Goal: Communication & Community: Ask a question

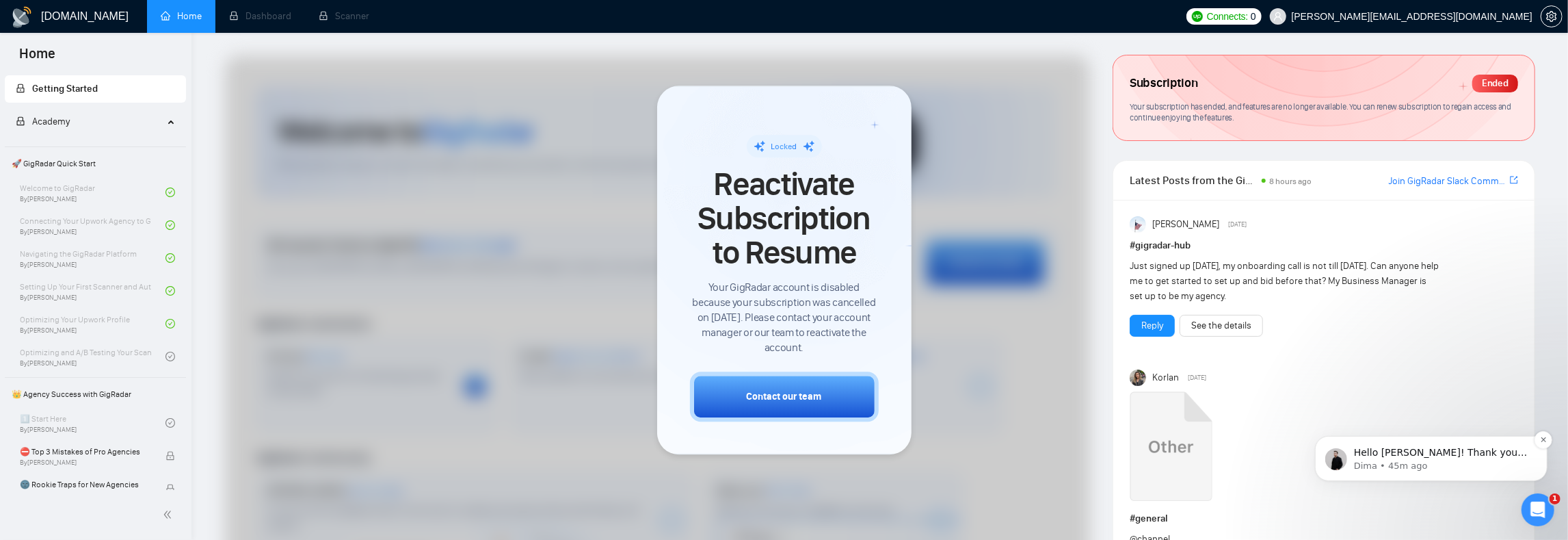
click at [1437, 451] on p "Hello [PERSON_NAME]! Thank you for reaching out. When you proceed with payment,…" at bounding box center [1441, 452] width 177 height 13
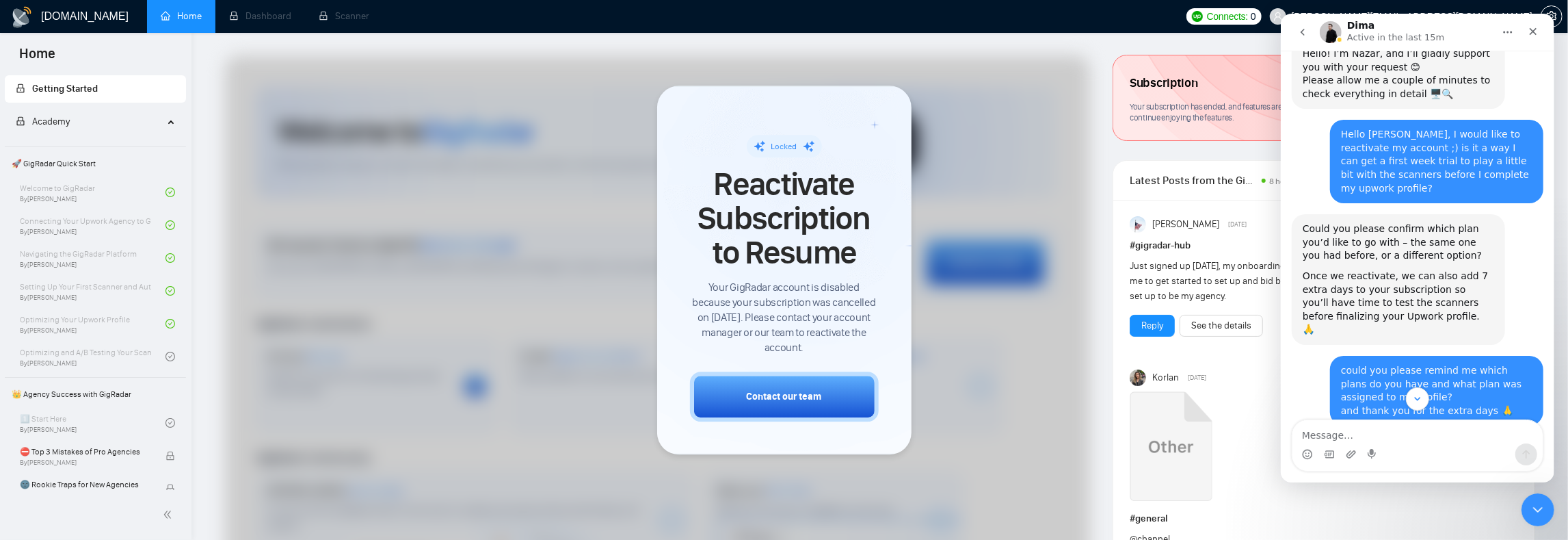
scroll to position [748, 0]
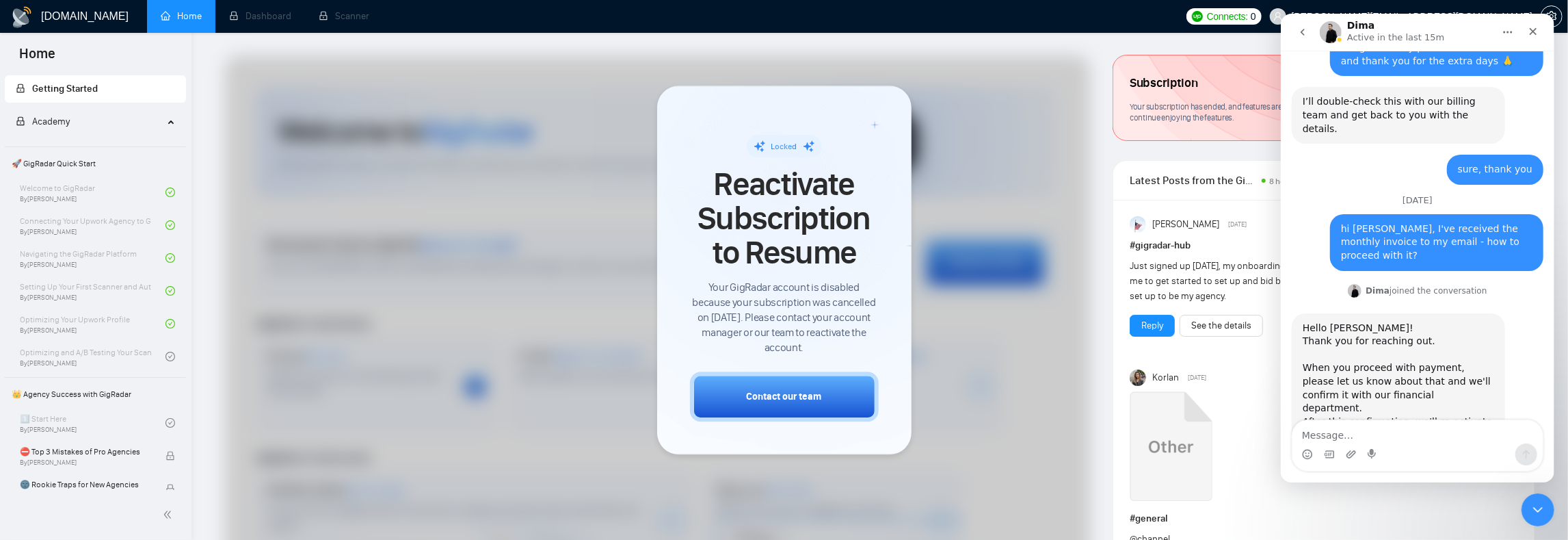
click at [1327, 326] on div "Hello [PERSON_NAME]! Thank you for reaching out. When you proceed with payment,…" at bounding box center [1397, 389] width 191 height 134
click at [1329, 337] on div "Hello [PERSON_NAME]! Thank you for reaching out. When you proceed with payment,…" at bounding box center [1397, 389] width 191 height 134
click at [1324, 348] on div "Hello [PERSON_NAME]! Thank you for reaching out. When you proceed with payment,…" at bounding box center [1397, 389] width 191 height 134
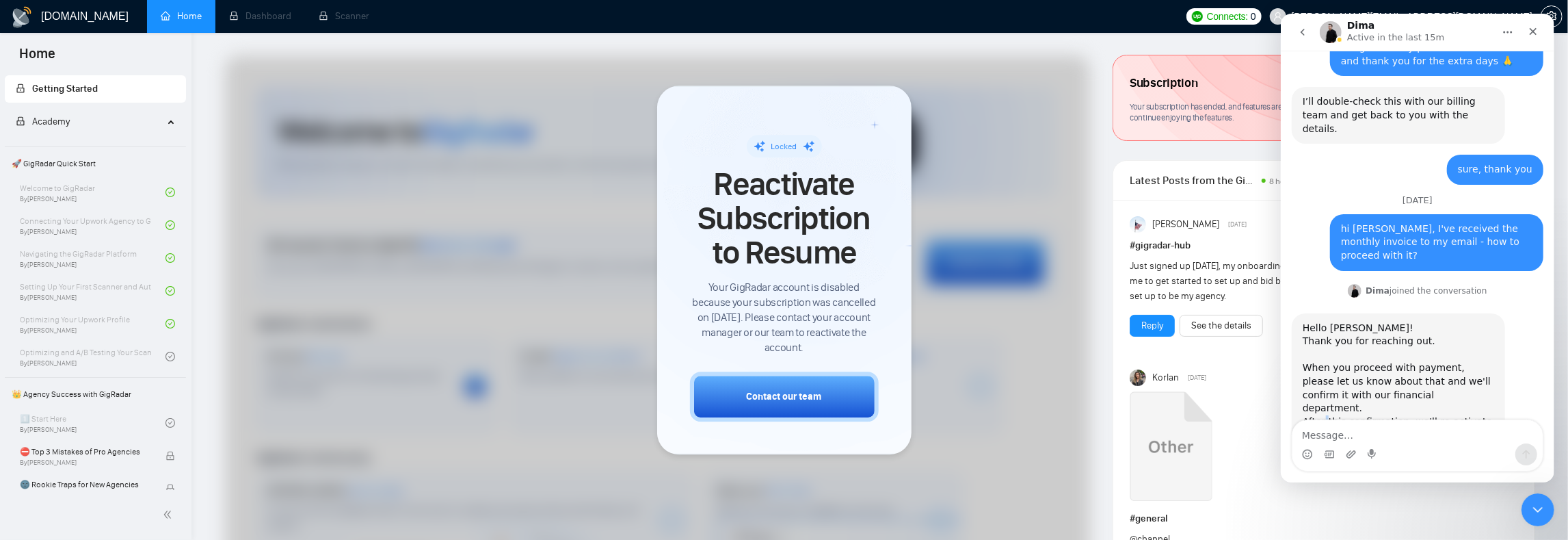
click at [1324, 348] on div "Hello [PERSON_NAME]! Thank you for reaching out. When you proceed with payment,…" at bounding box center [1397, 389] width 191 height 134
click at [1326, 351] on div "Hello [PERSON_NAME]! Thank you for reaching out. When you proceed with payment,…" at bounding box center [1397, 389] width 191 height 134
click at [1316, 437] on textarea "Message…" at bounding box center [1417, 432] width 250 height 23
type textarea "Hello Dima,"
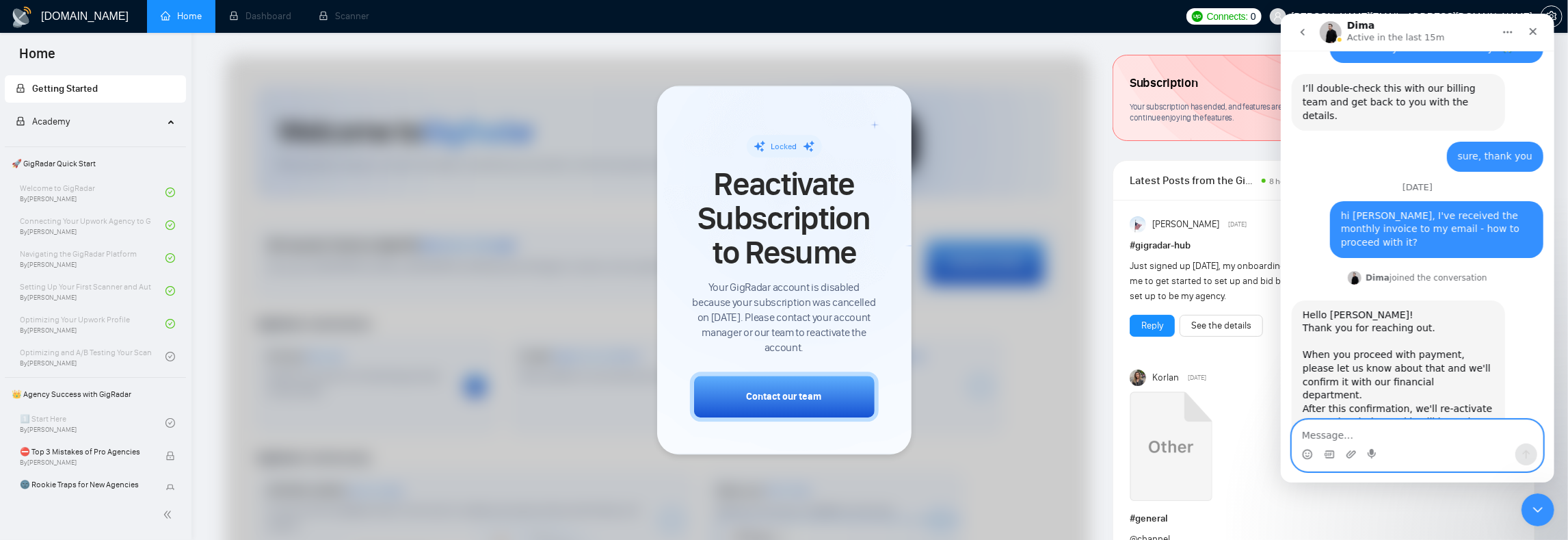
scroll to position [788, 0]
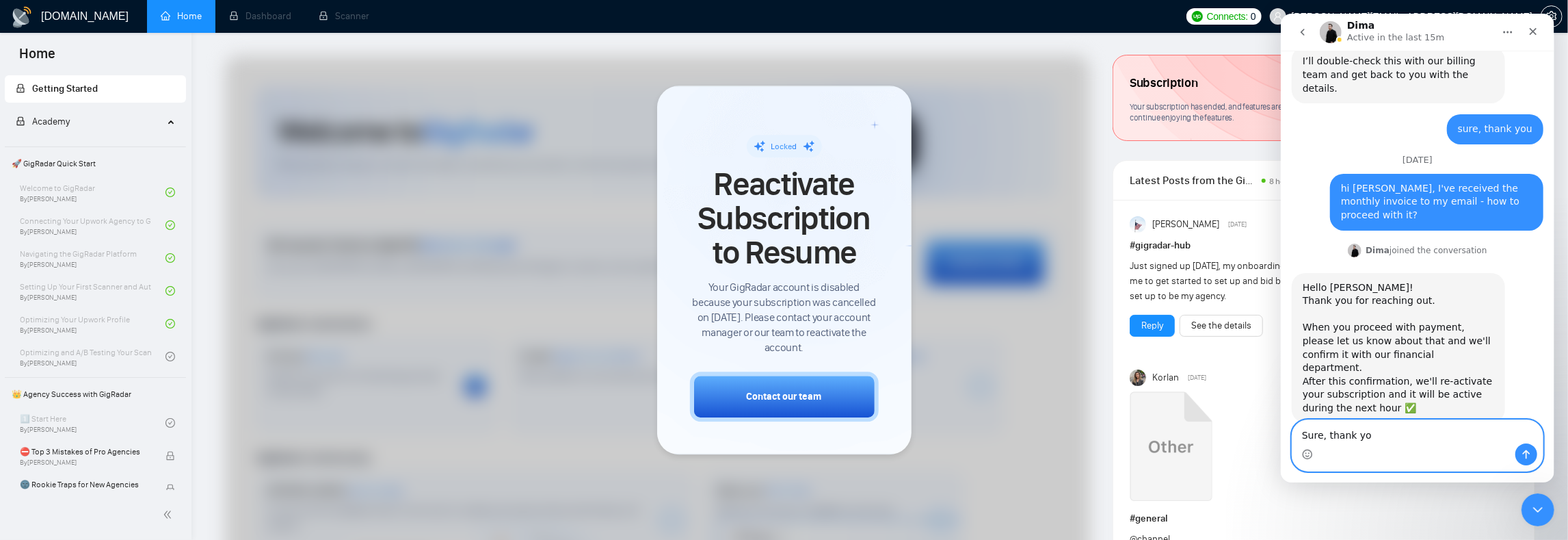
type textarea "Sure, thank you"
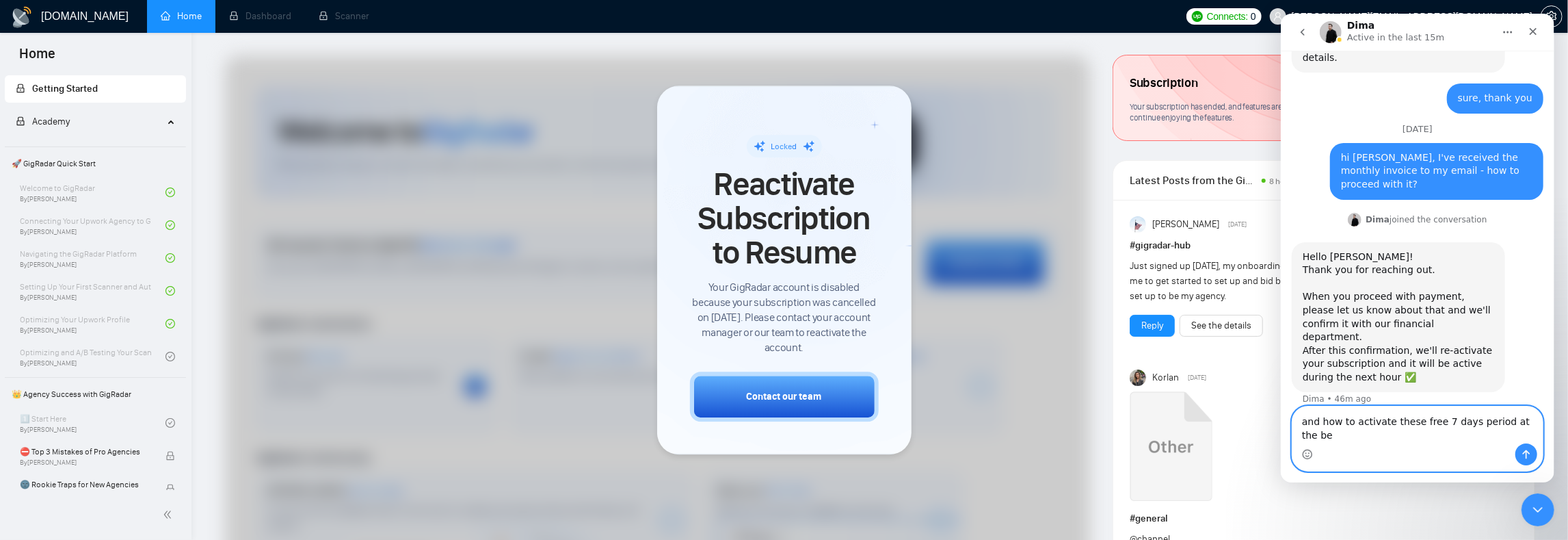
scroll to position [832, 0]
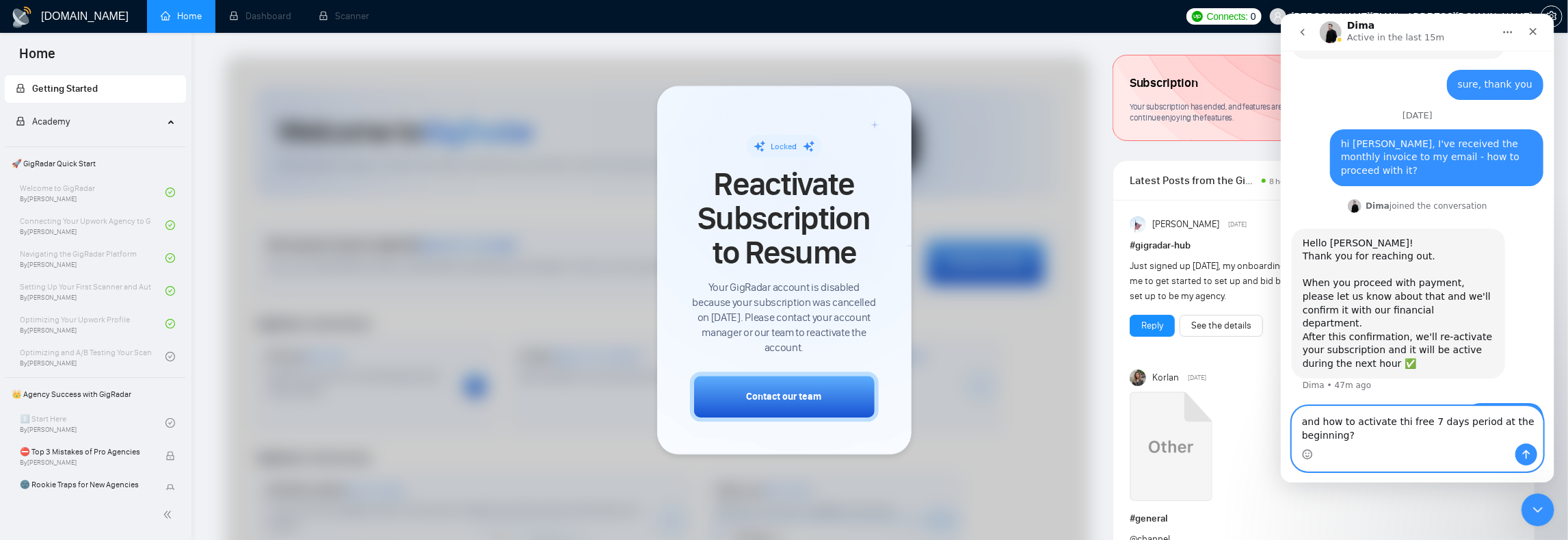
type textarea "and how to activate this free 7 days period at the beginning?"
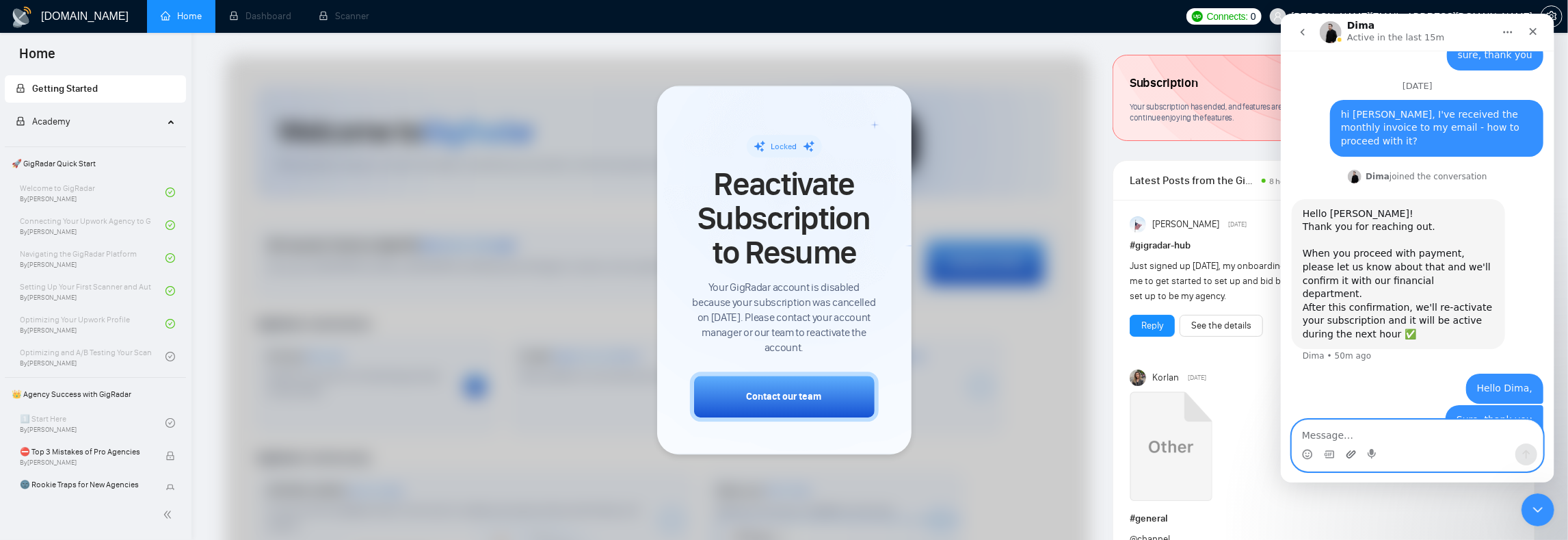
click at [1349, 456] on icon "Upload attachment" at bounding box center [1349, 454] width 11 height 11
